Goal: Find specific page/section: Find specific page/section

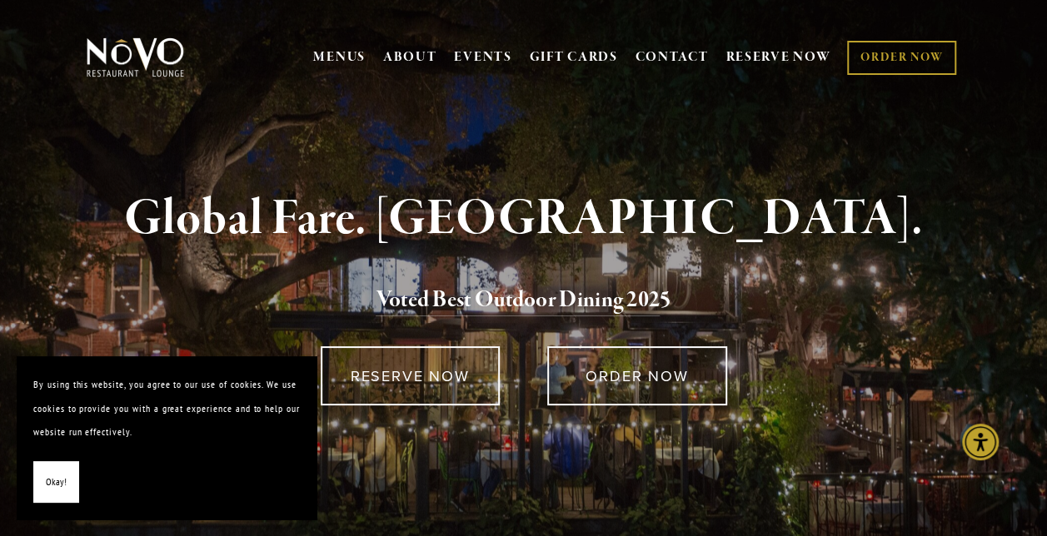
click at [58, 472] on span "Okay!" at bounding box center [56, 483] width 21 height 24
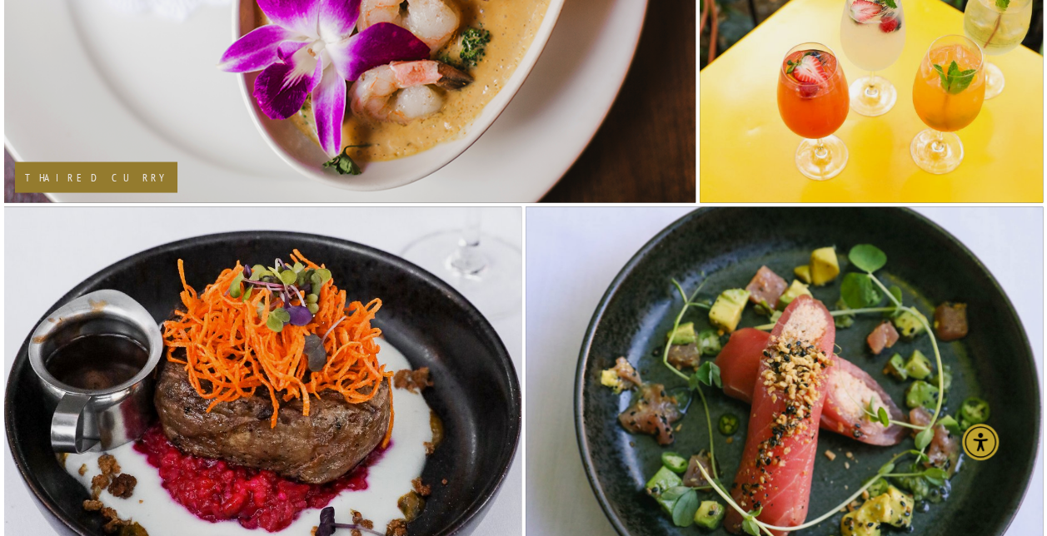
scroll to position [655, 0]
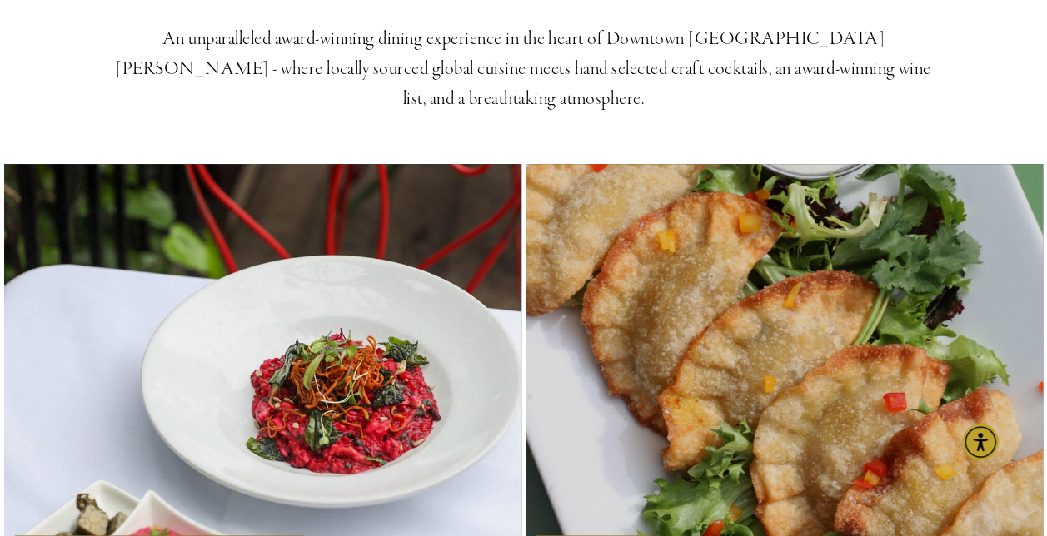
click at [758, 135] on img at bounding box center [784, 370] width 519 height 779
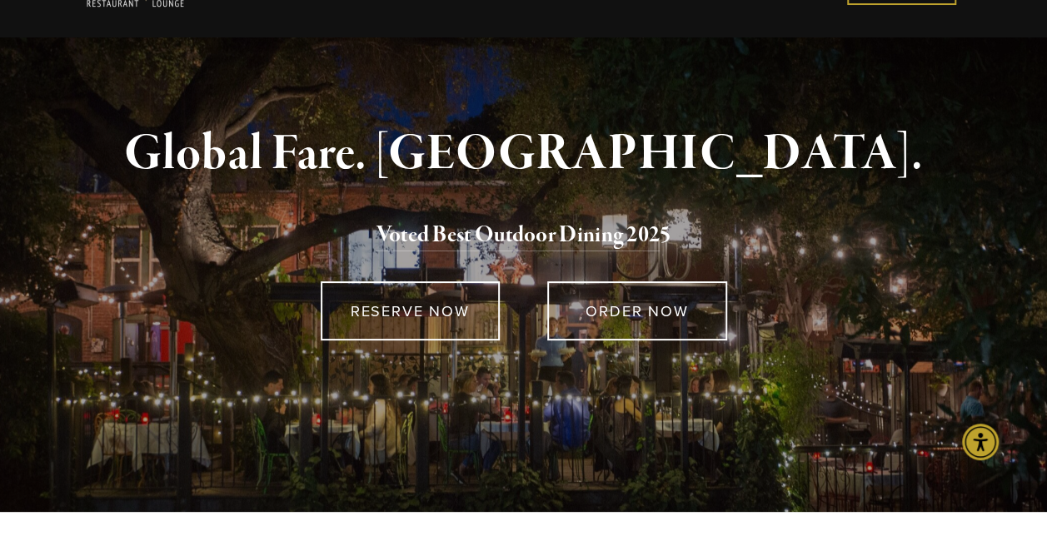
scroll to position [0, 0]
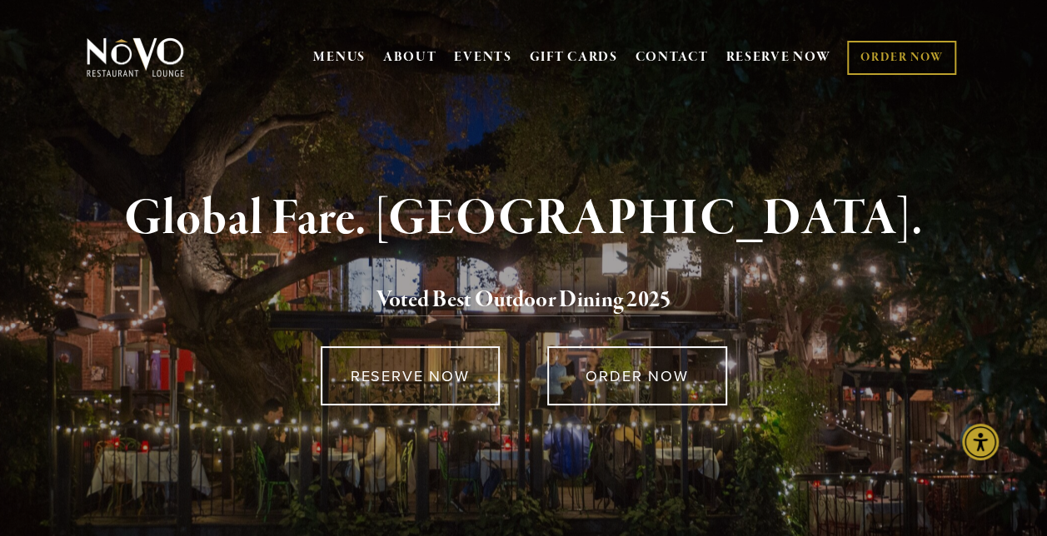
click at [1030, 51] on div "MENUS [GEOGRAPHIC_DATA] LUNCH LATE LUNCH DINNER KID'S DESSERT WINE COCKTAILS BE…" at bounding box center [523, 60] width 1047 height 86
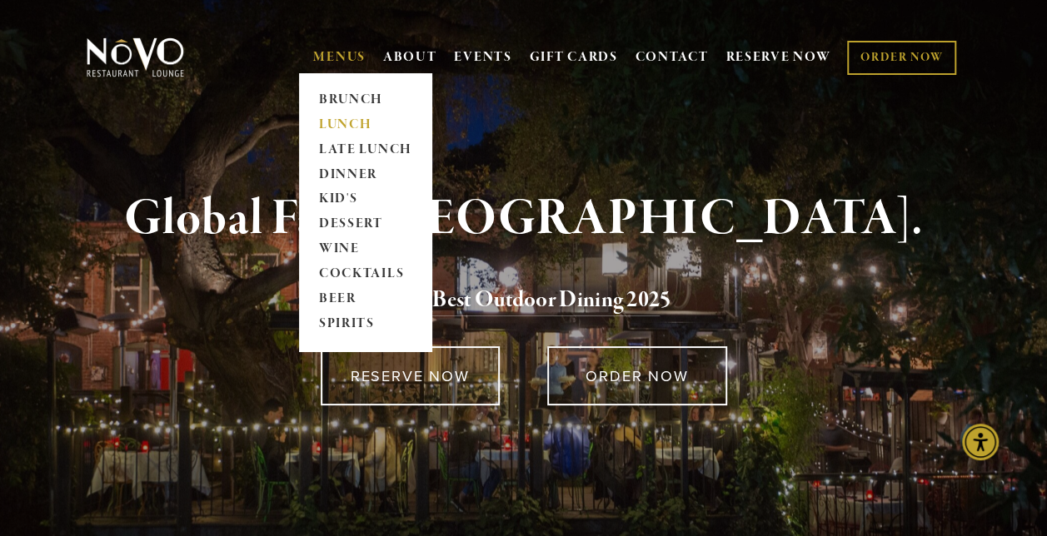
click at [339, 131] on link "LUNCH" at bounding box center [365, 124] width 104 height 25
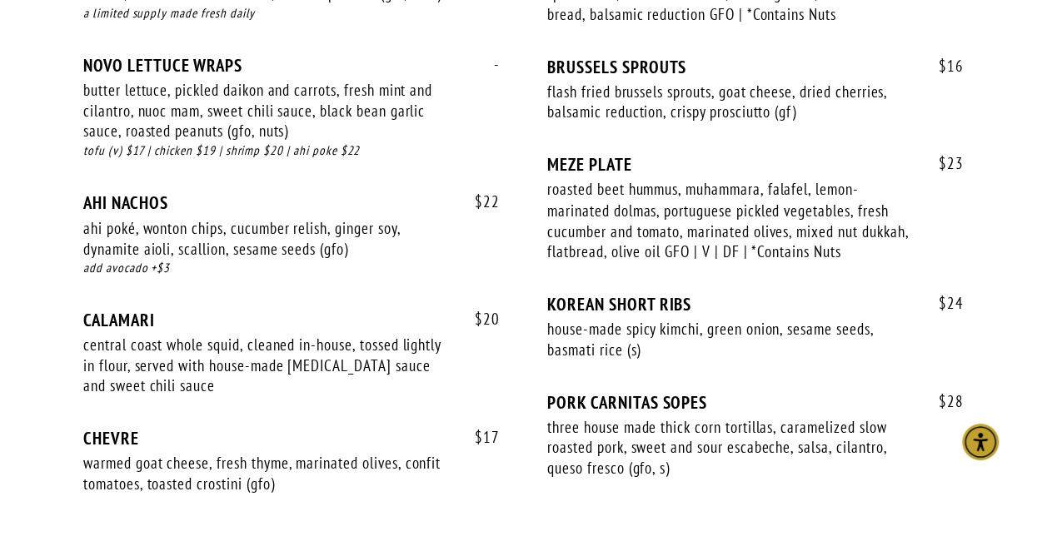
scroll to position [1348, 0]
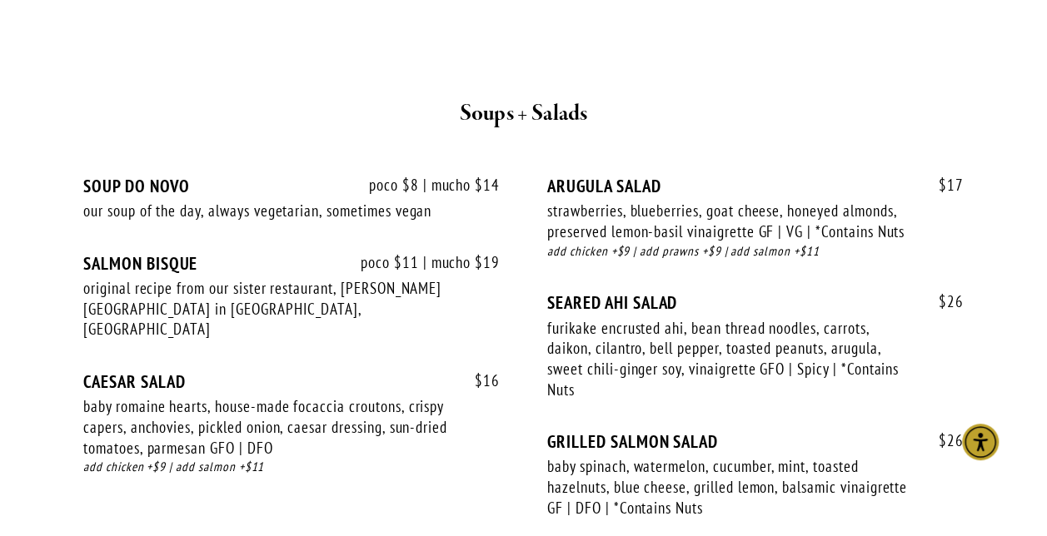
scroll to position [1933, 0]
